Goal: Transaction & Acquisition: Obtain resource

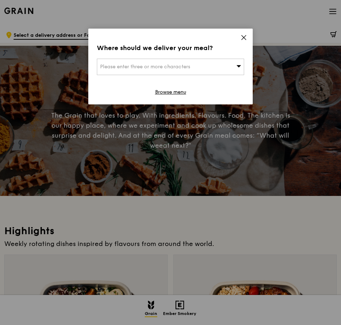
click at [246, 36] on icon at bounding box center [244, 37] width 4 height 4
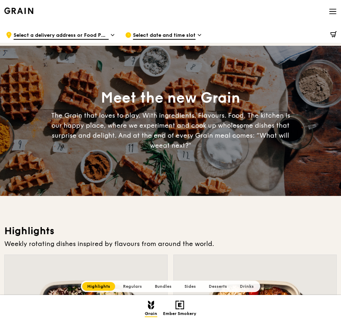
click at [20, 5] on div "Grain logo" at bounding box center [18, 10] width 29 height 21
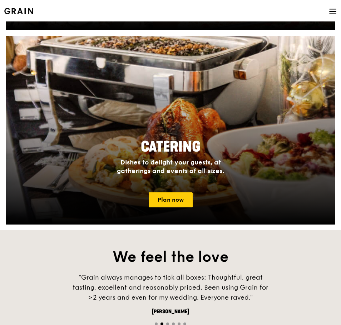
scroll to position [572, 0]
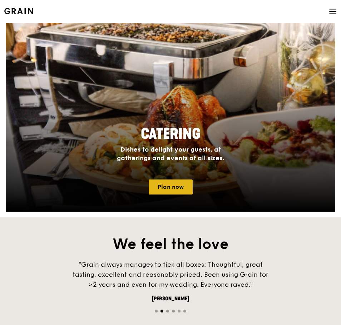
click at [177, 188] on link "Plan now" at bounding box center [171, 186] width 44 height 15
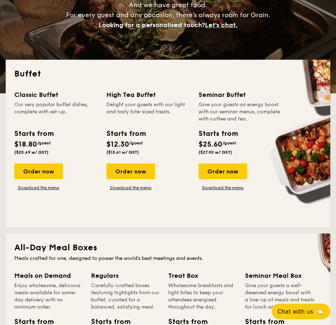
scroll to position [107, 0]
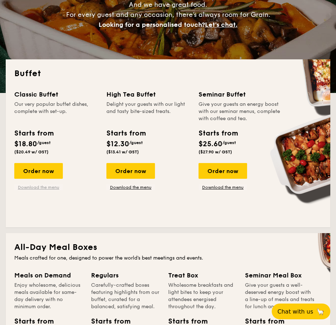
click at [44, 189] on link "Download the menu" at bounding box center [38, 187] width 49 height 6
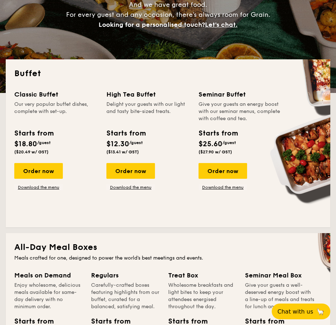
scroll to position [0, 0]
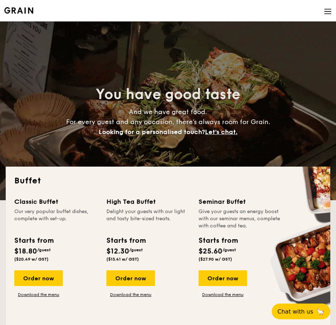
click at [328, 10] on img at bounding box center [328, 12] width 8 height 8
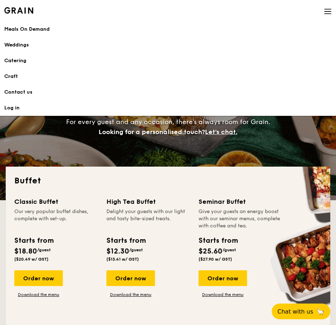
click at [25, 60] on h1 "Catering" at bounding box center [168, 60] width 328 height 7
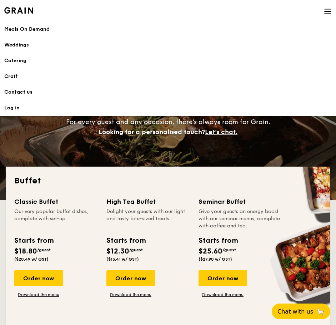
click at [190, 180] on h2 "Buffet" at bounding box center [168, 180] width 308 height 11
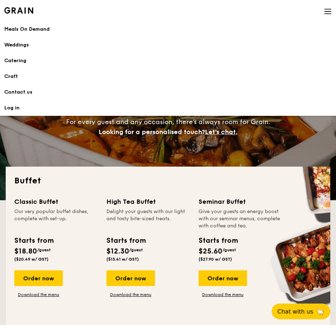
click at [329, 15] on img at bounding box center [328, 12] width 8 height 8
